Goal: Task Accomplishment & Management: Manage account settings

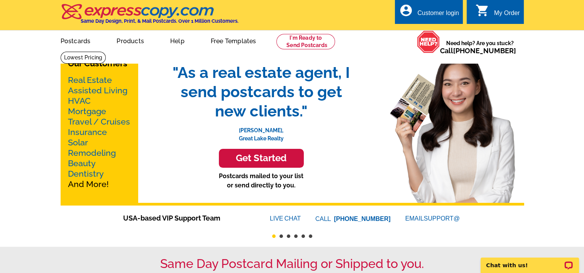
click at [427, 10] on div "Customer login" at bounding box center [439, 15] width 42 height 11
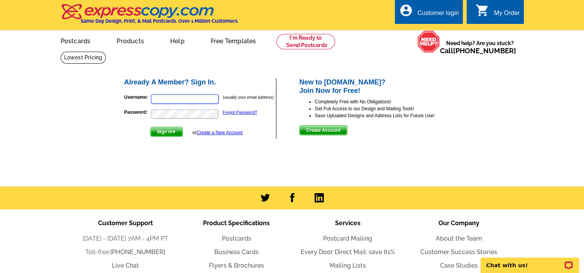
type input "[EMAIL_ADDRESS][DOMAIN_NAME]"
click at [163, 134] on span "Sign In" at bounding box center [167, 131] width 32 height 9
